Goal: Task Accomplishment & Management: Manage account settings

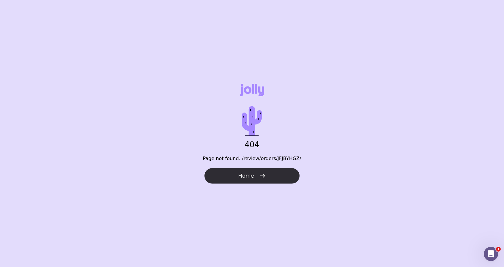
click at [250, 173] on span "Home" at bounding box center [246, 175] width 16 height 7
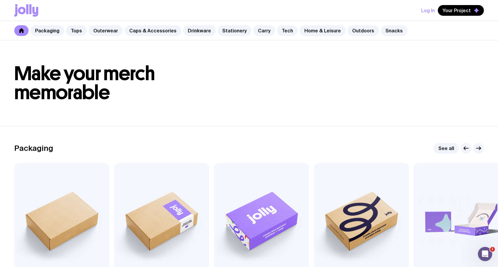
click at [429, 10] on button "Log In" at bounding box center [428, 10] width 14 height 11
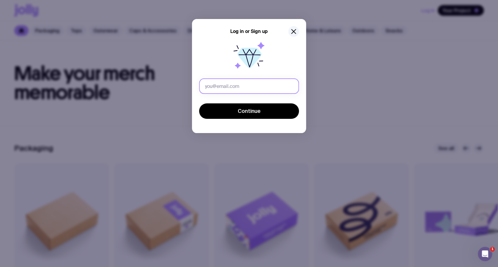
click at [261, 84] on input "text" at bounding box center [249, 86] width 100 height 15
type input "[EMAIL_ADDRESS][DOMAIN_NAME]"
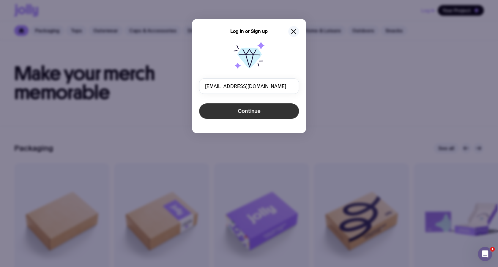
click at [235, 111] on button "Continue" at bounding box center [249, 110] width 100 height 15
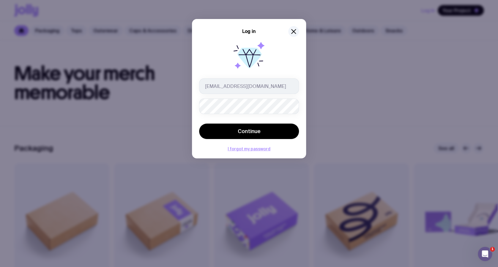
click at [199, 124] on button "Continue" at bounding box center [249, 131] width 100 height 15
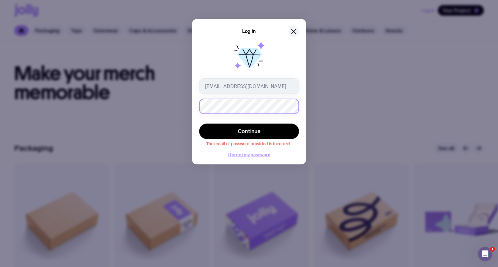
click at [185, 110] on div "Log in [EMAIL_ADDRESS][DOMAIN_NAME] Continue The email or password provided is …" at bounding box center [249, 133] width 498 height 267
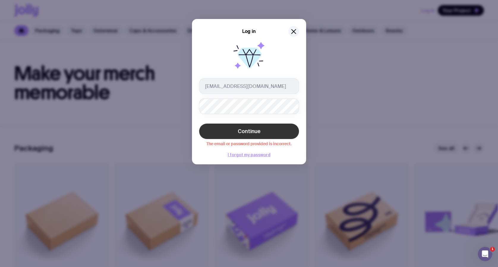
click at [246, 131] on span "Continue" at bounding box center [249, 131] width 23 height 7
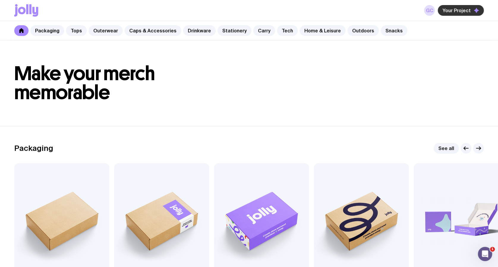
click at [450, 9] on span "Your Project" at bounding box center [457, 10] width 28 height 6
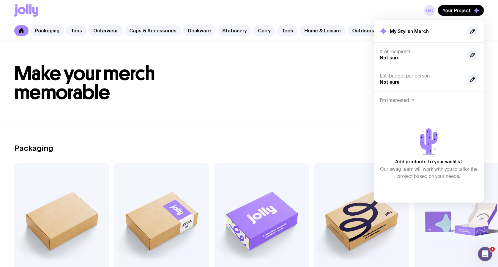
click at [432, 10] on link "GC" at bounding box center [429, 10] width 11 height 11
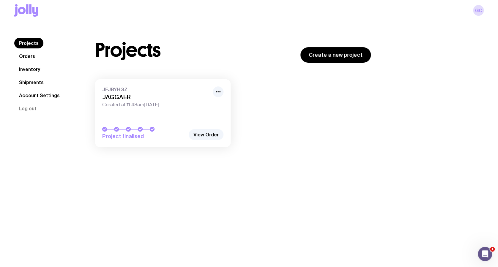
click at [160, 100] on h3 "JAGGAER" at bounding box center [155, 97] width 107 height 7
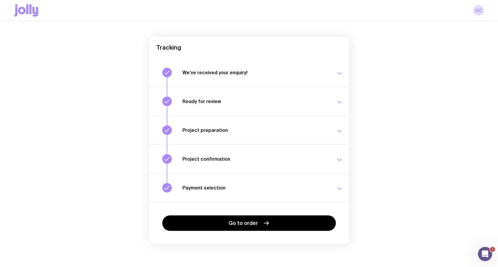
scroll to position [42, 0]
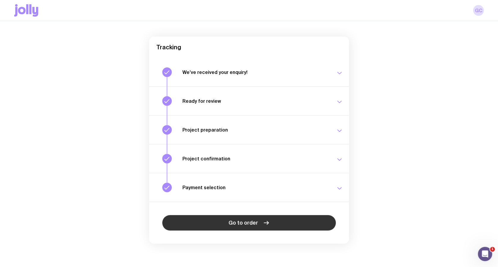
click at [241, 226] on link "Go to order" at bounding box center [249, 222] width 174 height 15
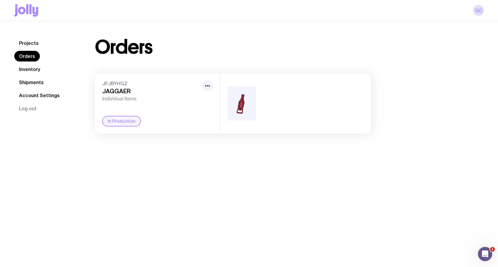
click at [128, 98] on span "Individual Items" at bounding box center [151, 99] width 98 height 6
click at [208, 83] on icon "button" at bounding box center [207, 85] width 7 height 7
click at [32, 67] on link "Inventory" at bounding box center [29, 69] width 31 height 11
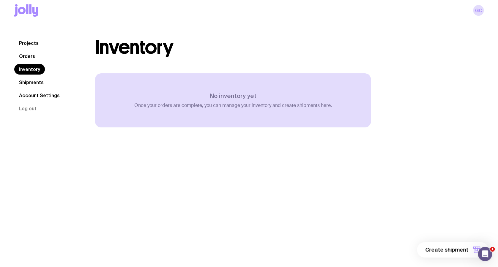
click at [29, 81] on link "Shipments" at bounding box center [31, 82] width 34 height 11
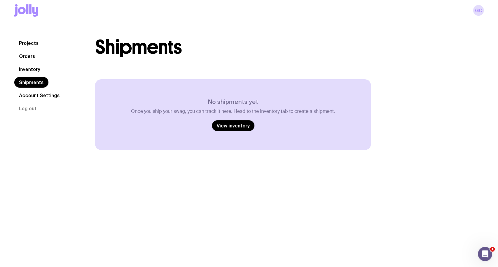
click at [27, 72] on link "Inventory" at bounding box center [29, 69] width 31 height 11
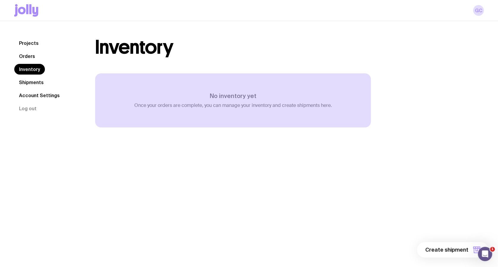
click at [27, 95] on link "Account Settings" at bounding box center [39, 95] width 50 height 11
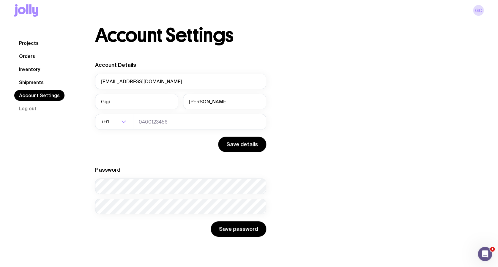
scroll to position [21, 0]
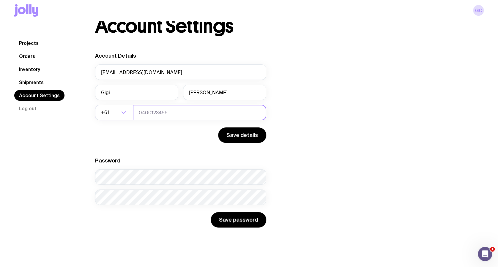
click at [166, 112] on input "tel" at bounding box center [200, 112] width 134 height 15
click at [142, 110] on input "0422462629" at bounding box center [200, 112] width 134 height 15
click at [148, 114] on input "422462629" at bounding box center [200, 112] width 134 height 15
click at [157, 112] on input "422462629" at bounding box center [200, 112] width 134 height 15
click at [147, 112] on input "422462629" at bounding box center [200, 112] width 134 height 15
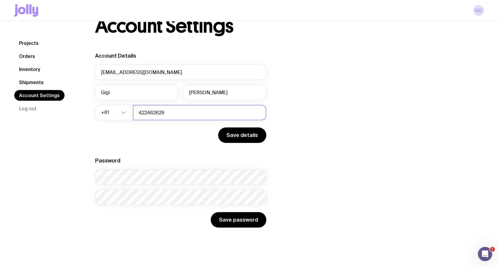
click at [156, 110] on input "422462629" at bounding box center [200, 112] width 134 height 15
type input "422462629"
click at [308, 125] on div "Account Details [EMAIL_ADDRESS][DOMAIN_NAME] [PERSON_NAME] +61 Loading... 42246…" at bounding box center [233, 139] width 276 height 175
click at [239, 140] on button "Save details" at bounding box center [242, 135] width 48 height 15
click at [247, 136] on button "Save details" at bounding box center [242, 135] width 48 height 15
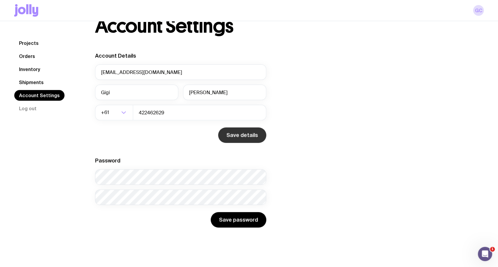
click at [247, 136] on button "Save details" at bounding box center [242, 135] width 48 height 15
click at [26, 108] on button "Log out" at bounding box center [27, 108] width 27 height 11
